Goal: Navigation & Orientation: Find specific page/section

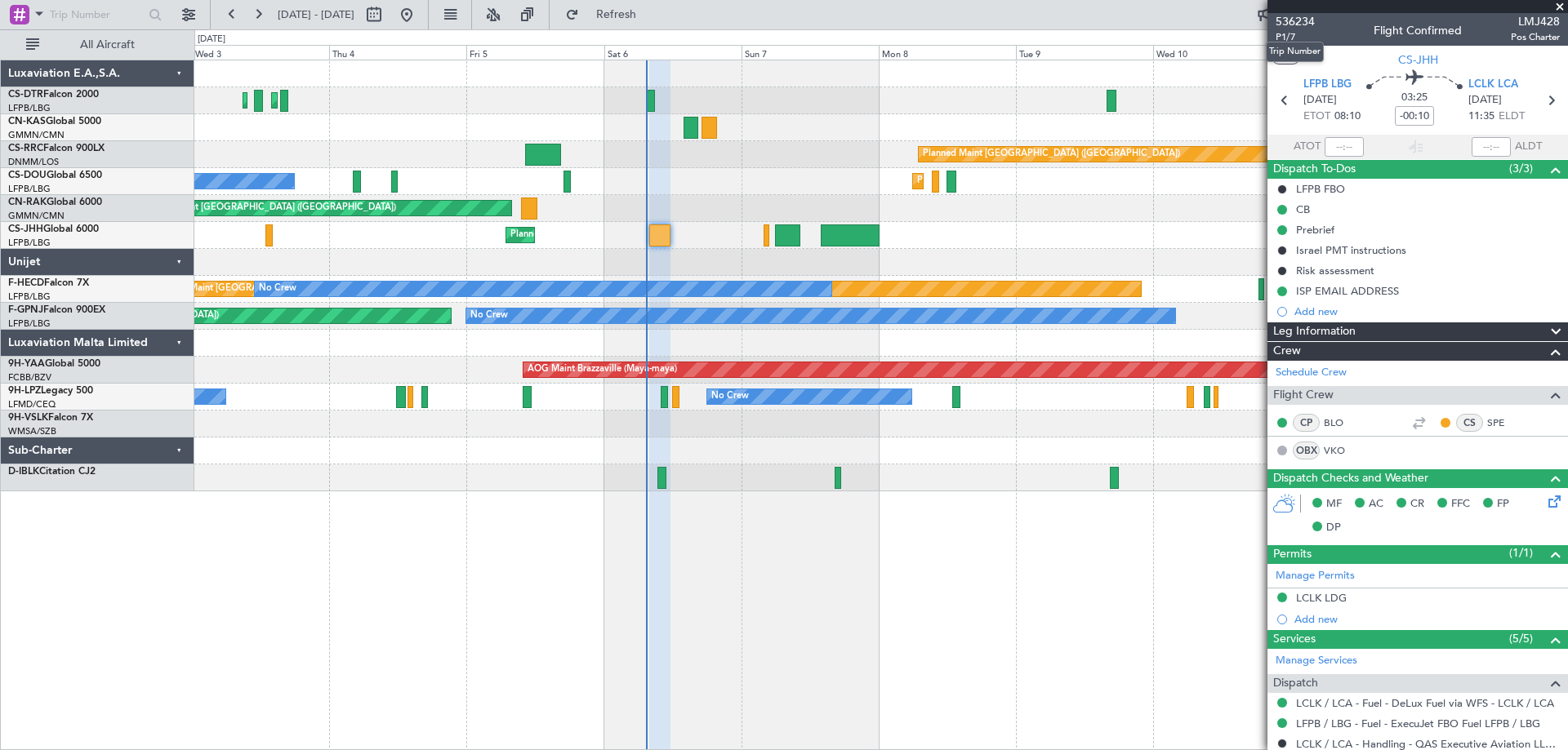
click at [1283, 36] on mat-tooltip-component "Trip Number" at bounding box center [1295, 51] width 81 height 43
click at [1284, 37] on span "P1/7" at bounding box center [1295, 36] width 39 height 14
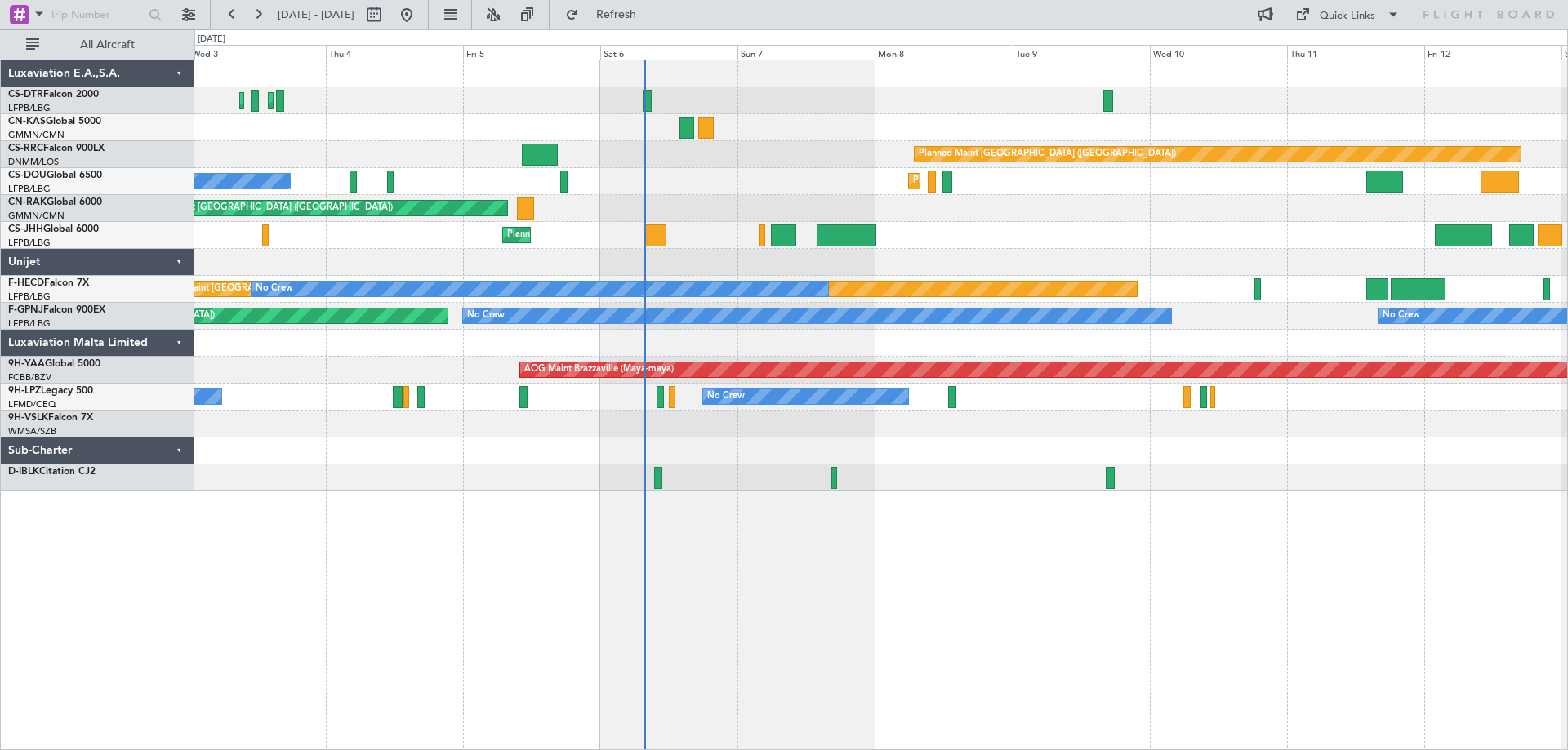
click at [933, 260] on div "Planned Maint Sofia Planned Maint Istanbul (Ataturk) Planned Maint Paris (Le Bo…" at bounding box center [881, 276] width 1373 height 431
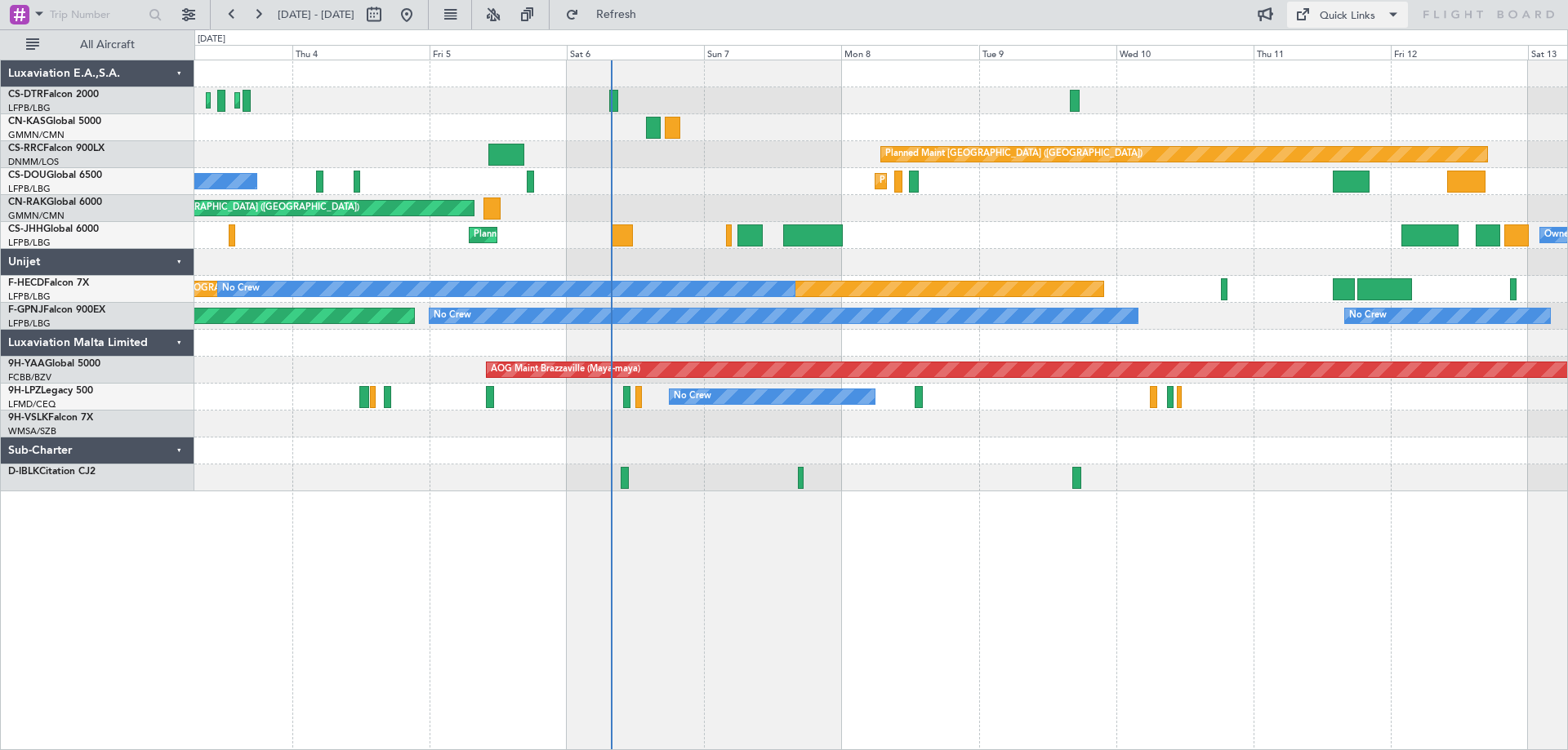
click at [1394, 16] on span at bounding box center [1393, 15] width 20 height 20
click at [1354, 55] on button "Trip Builder" at bounding box center [1348, 53] width 123 height 39
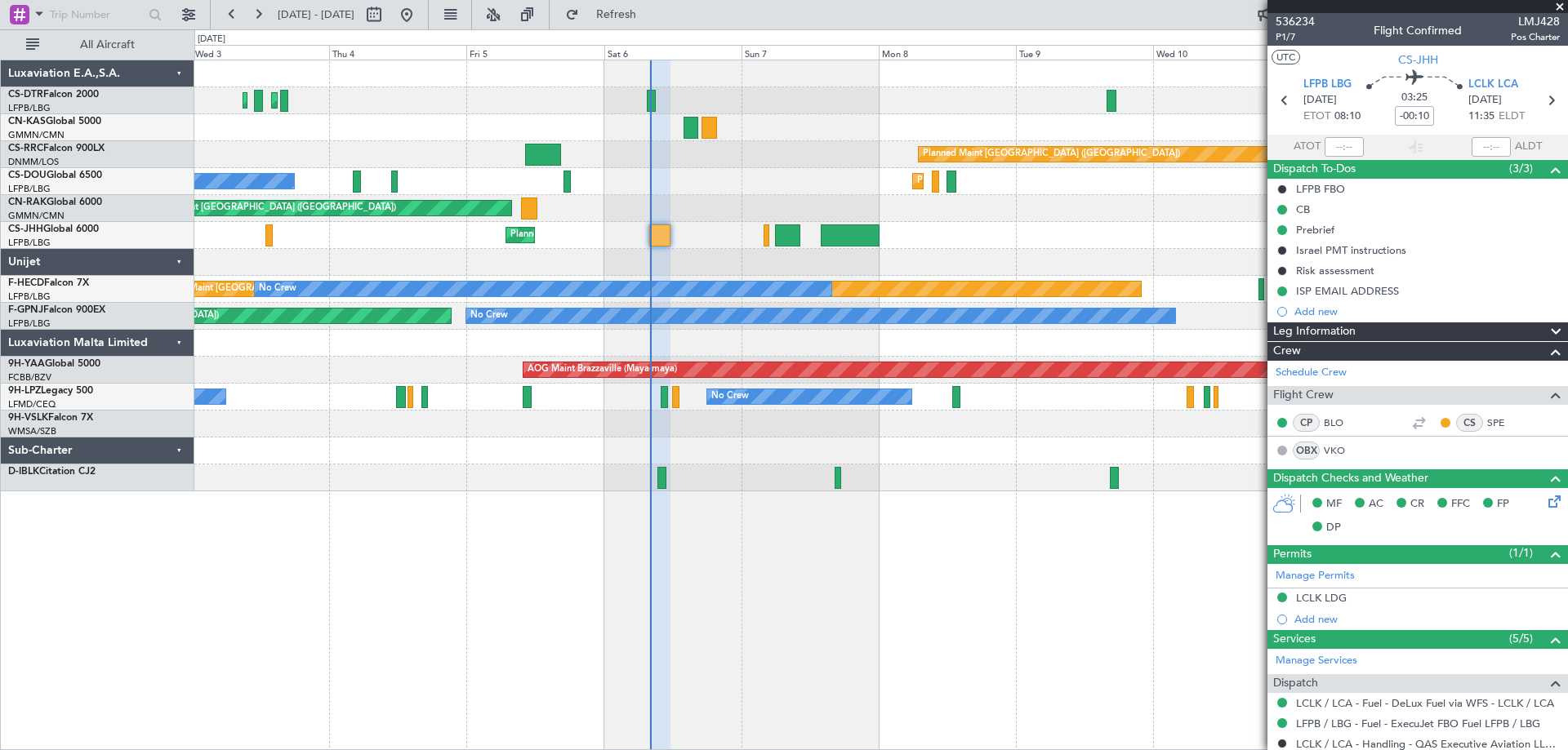
click at [1565, 7] on span at bounding box center [1560, 7] width 17 height 15
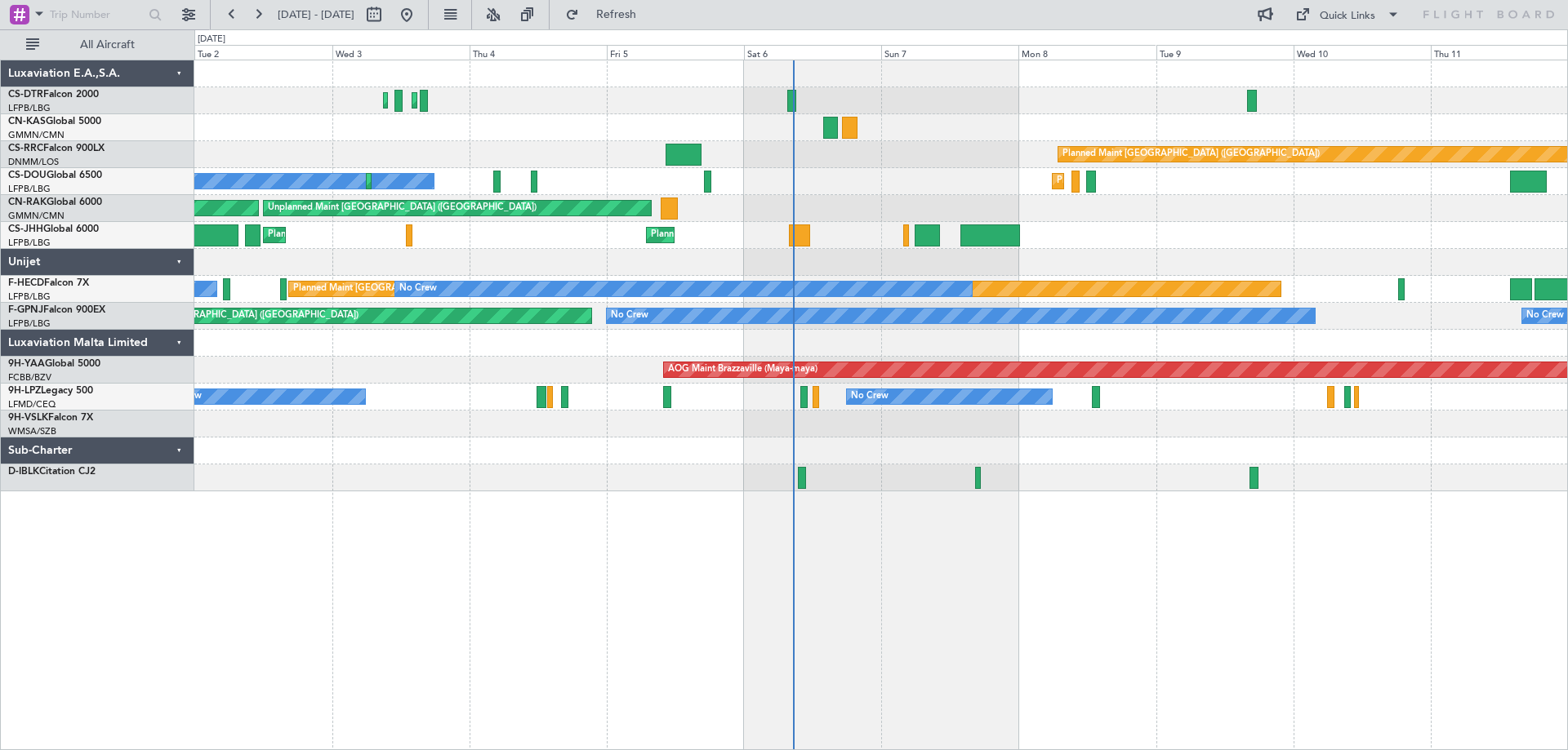
click at [969, 201] on div "Planned Maint Sofia Planned Maint Istanbul (Ataturk) Planned Maint Paris (Le Bo…" at bounding box center [881, 276] width 1373 height 431
